Goal: Task Accomplishment & Management: Manage account settings

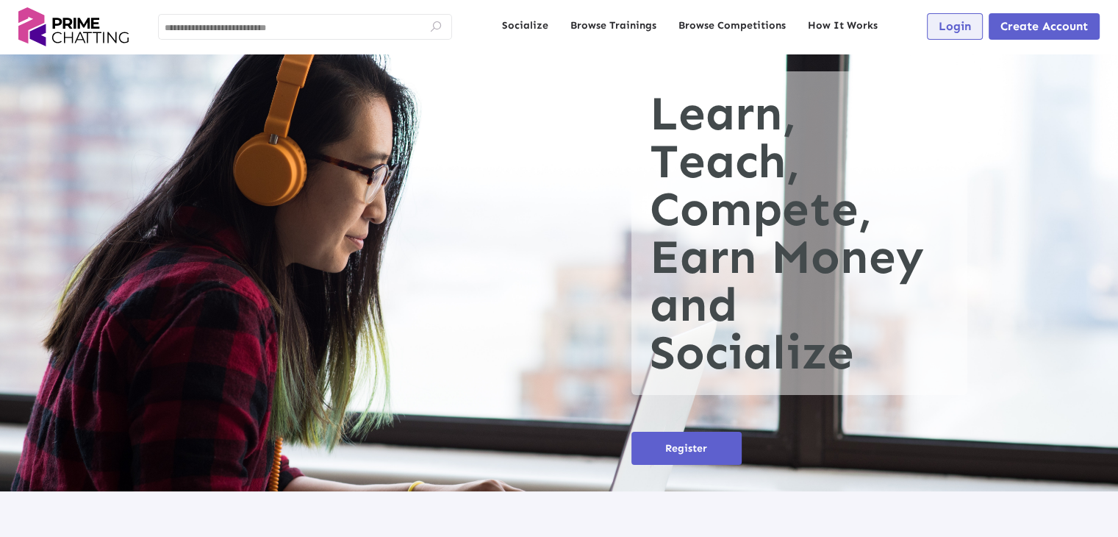
click at [946, 33] on button "Login" at bounding box center [955, 26] width 56 height 26
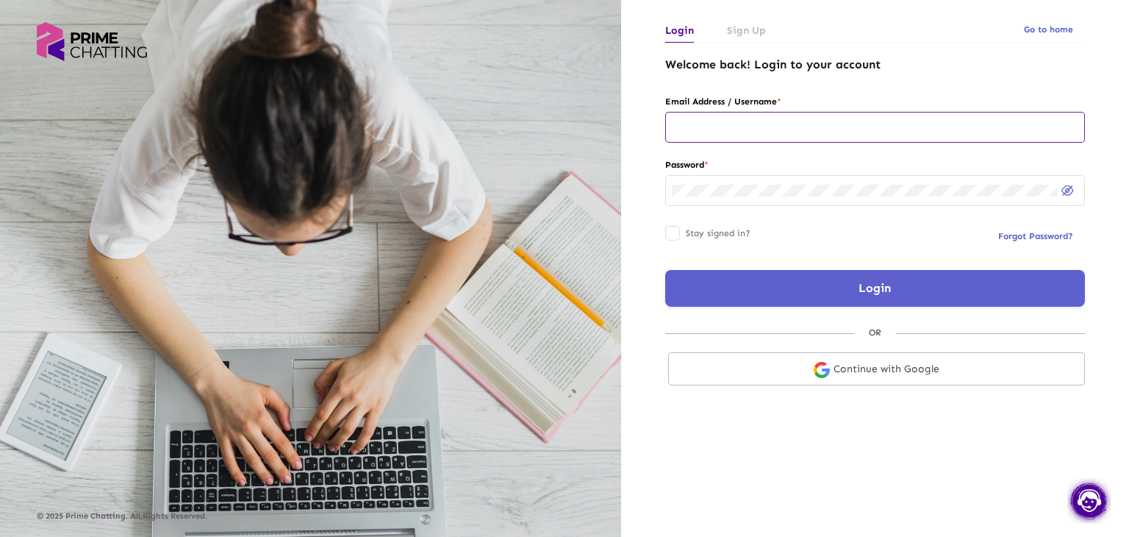
click at [704, 124] on input "text" at bounding box center [875, 127] width 407 height 12
type input "**********"
click at [836, 303] on button "Login" at bounding box center [875, 288] width 420 height 37
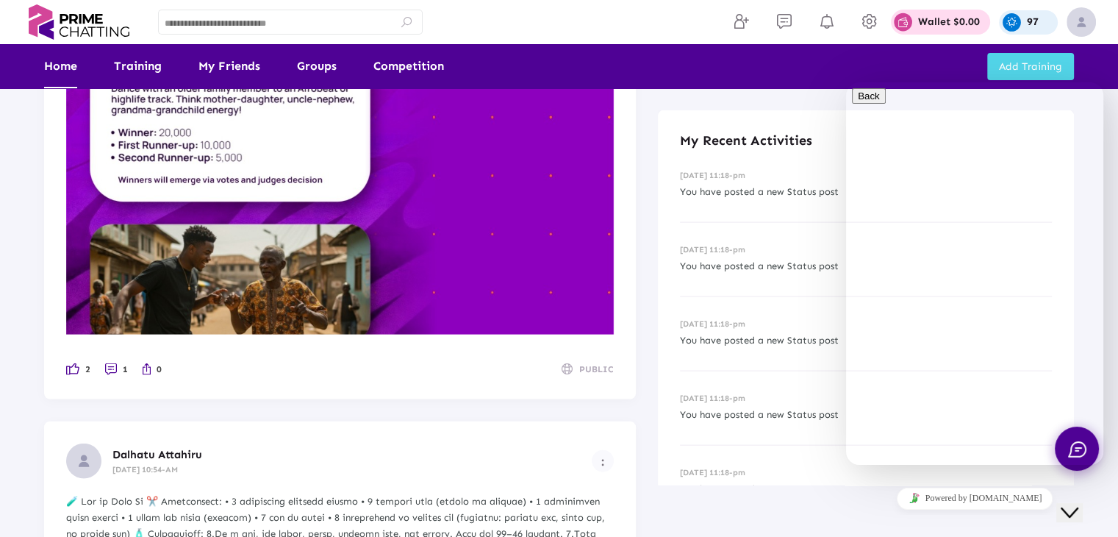
scroll to position [3087, 0]
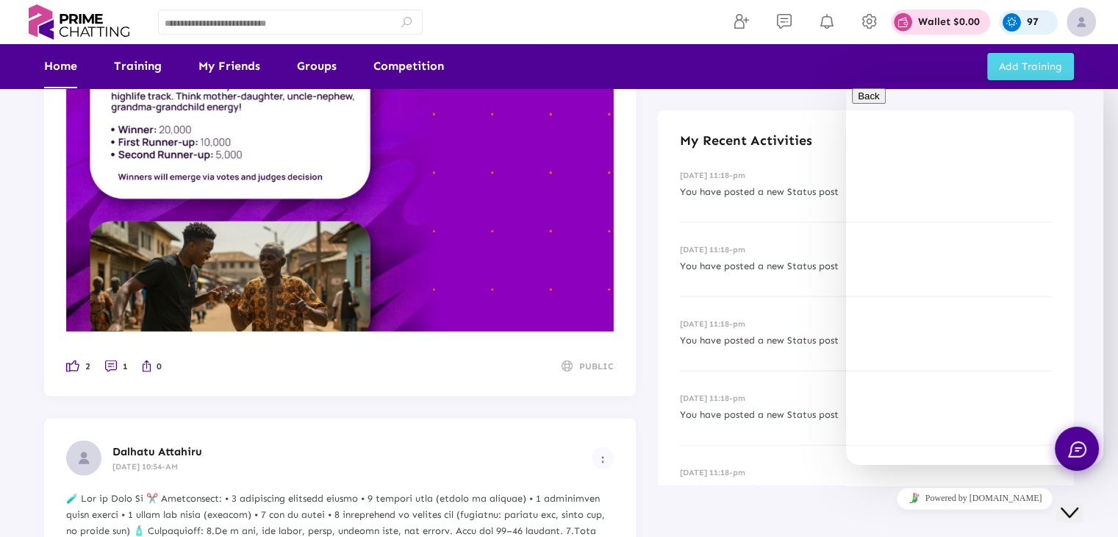
click at [388, 185] on img at bounding box center [340, 178] width 548 height 308
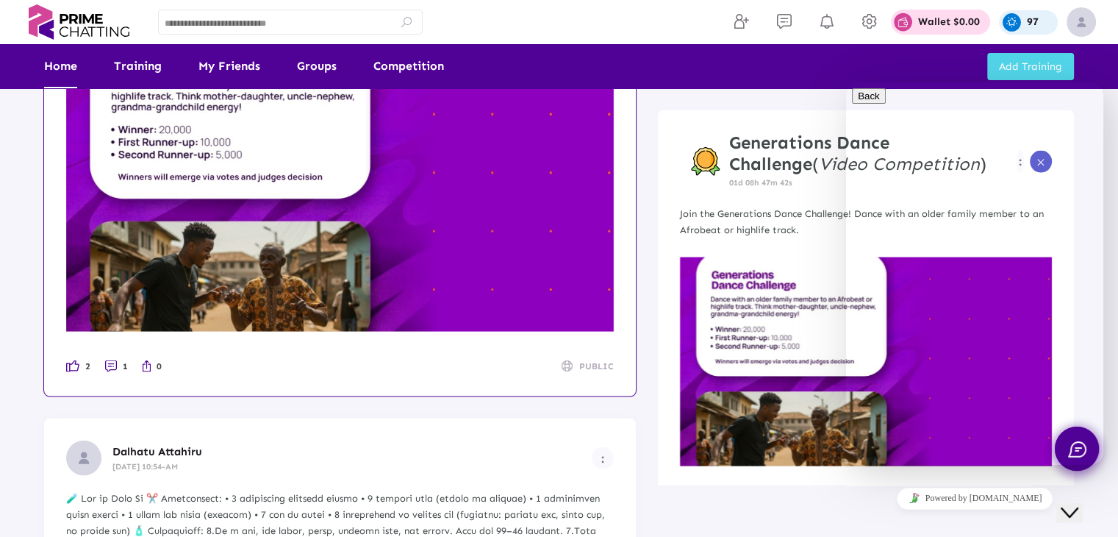
click at [1068, 508] on div "Close Chat This icon closes the chat window." at bounding box center [1070, 513] width 18 height 18
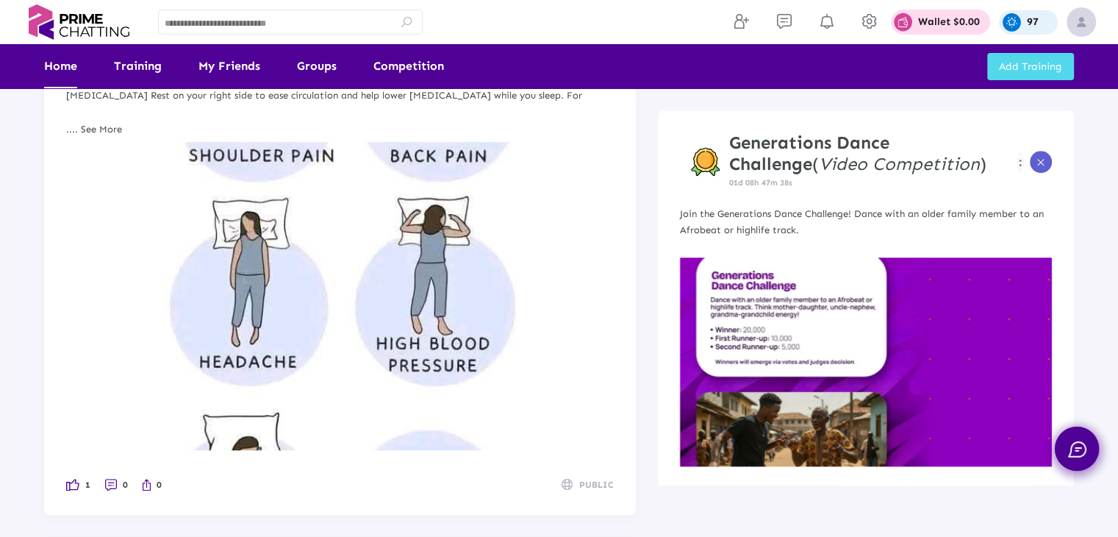
scroll to position [1323, 0]
